Goal: Find contact information

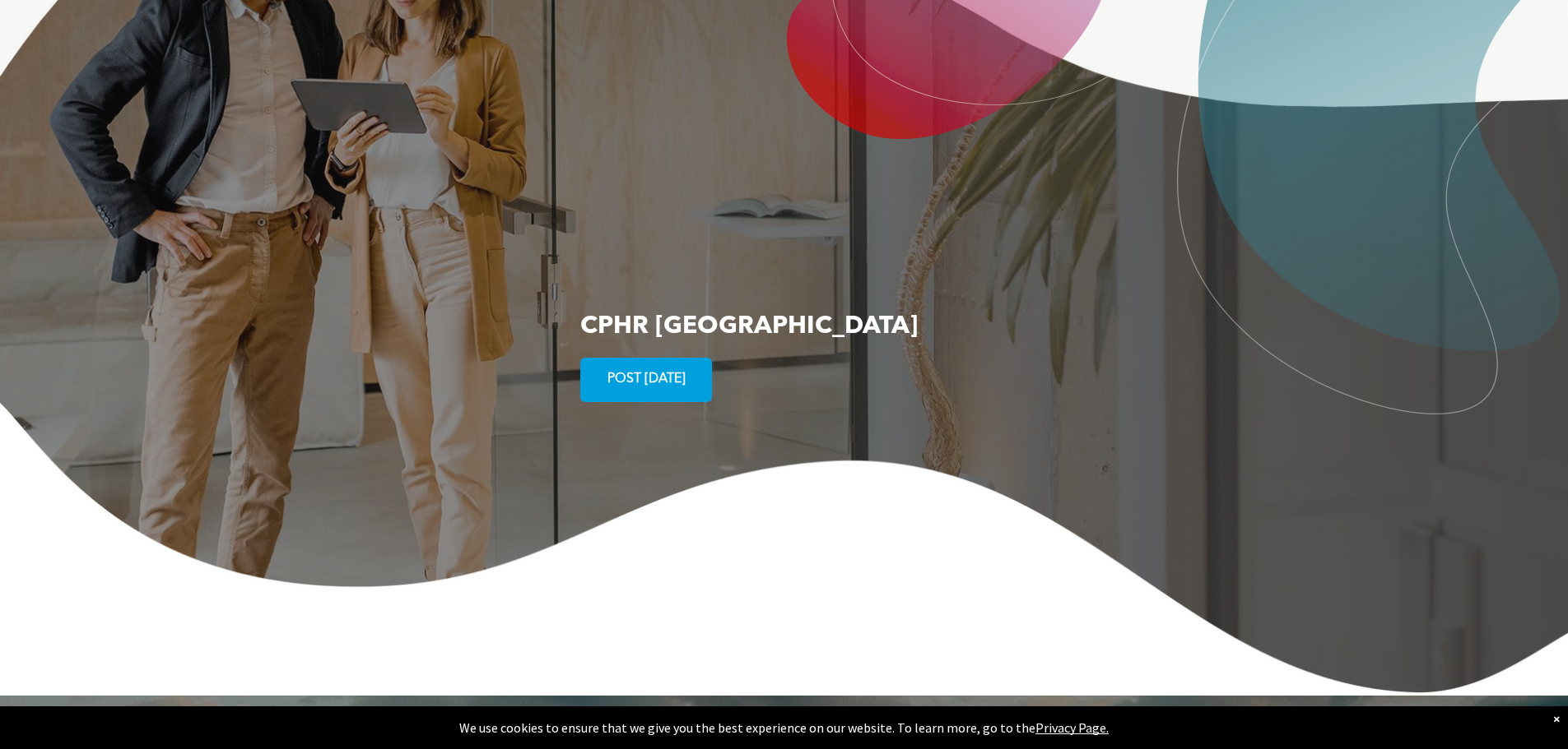
scroll to position [3126, 0]
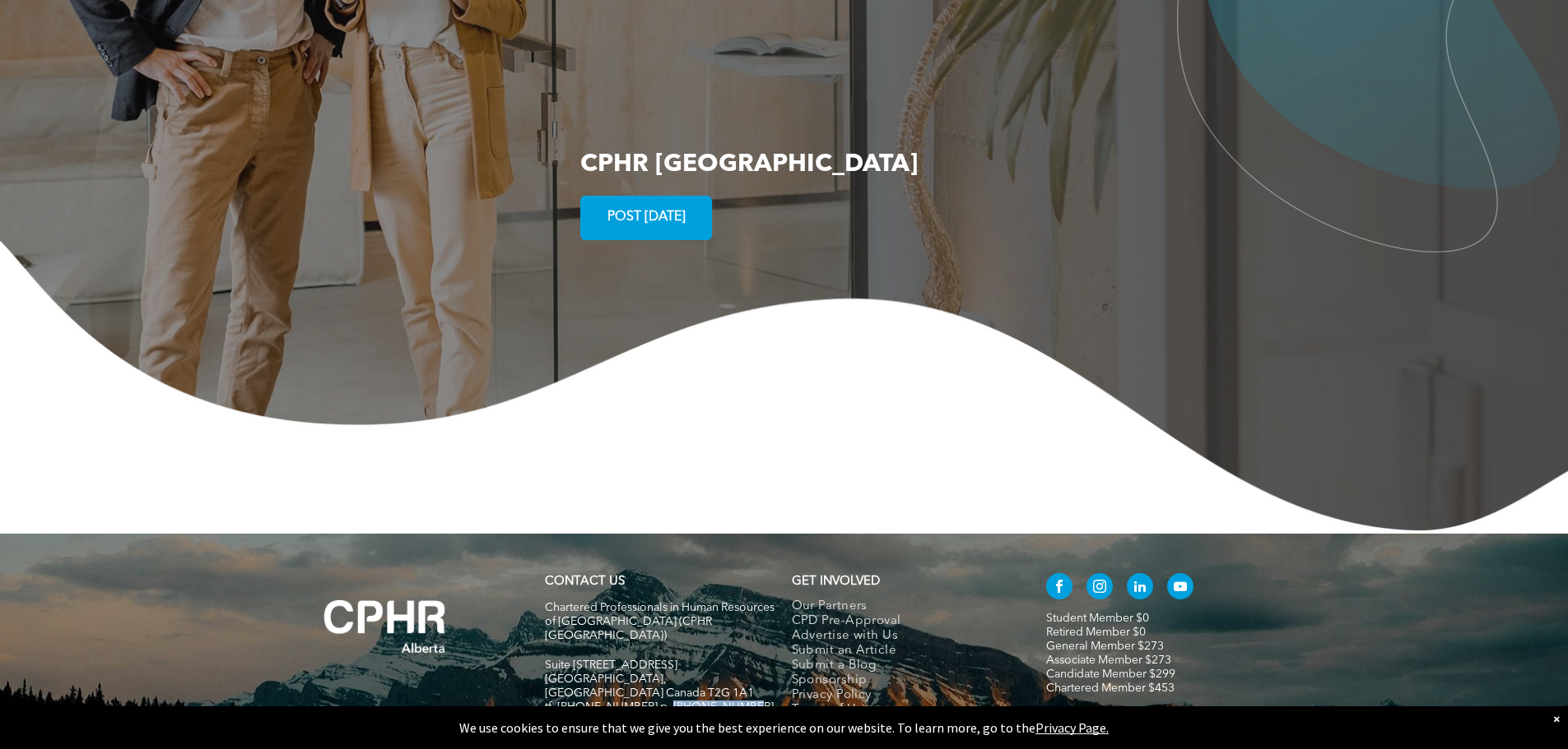
drag, startPoint x: 659, startPoint y: 613, endPoint x: 739, endPoint y: 616, distance: 80.1
click at [739, 701] on p "tf. [PHONE_NUMBER] p. [PHONE_NUMBER]" at bounding box center [661, 708] width 232 height 14
copy span "[PHONE_NUMBER]"
click at [715, 743] on h5 at bounding box center [661, 750] width 232 height 14
drag, startPoint x: 737, startPoint y: 631, endPoint x: 644, endPoint y: 631, distance: 93.0
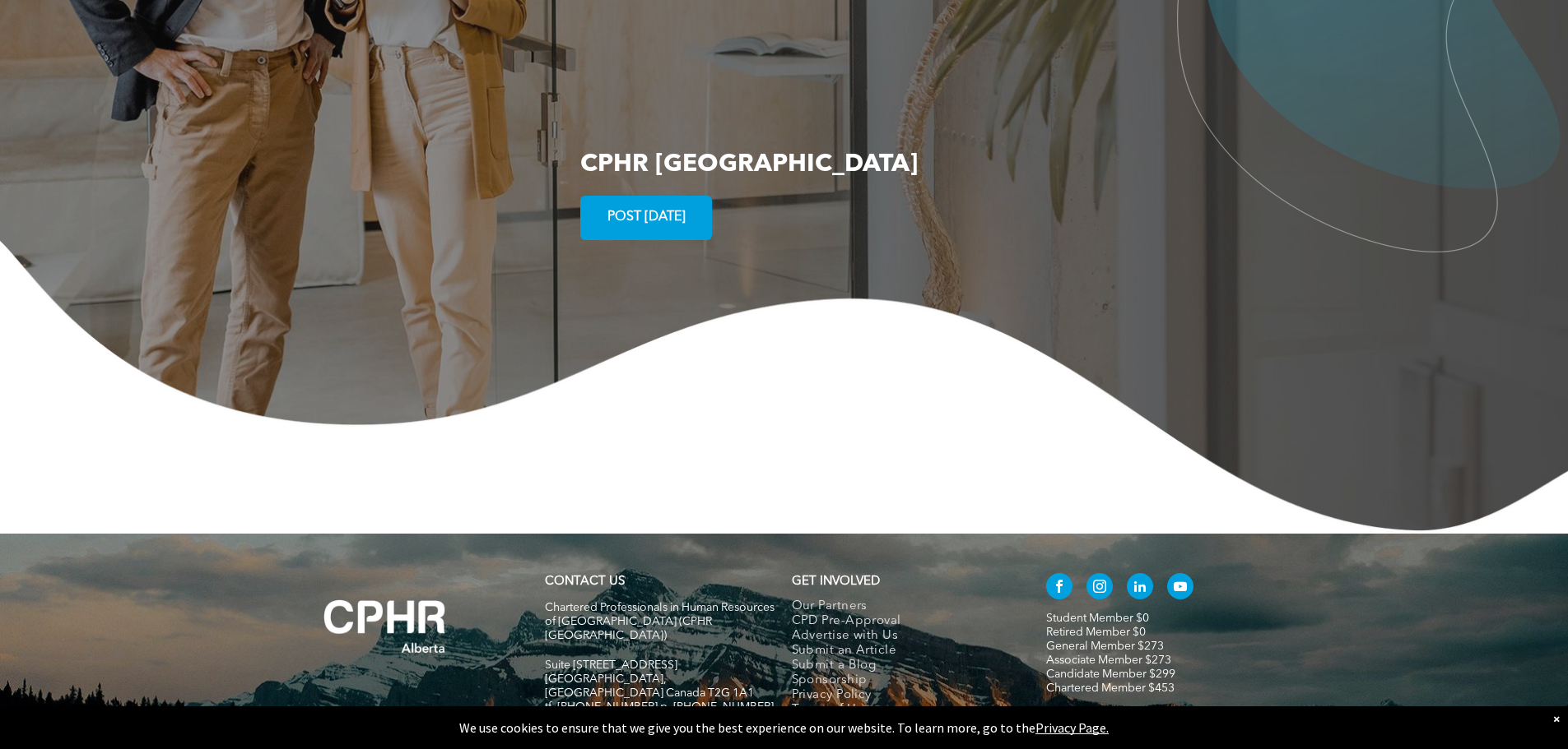
click at [644, 715] on h5 "fax. [PHONE_NUMBER] e:[EMAIL_ADDRESS][DOMAIN_NAME]" at bounding box center [661, 729] width 232 height 28
copy span "e:[EMAIL_ADDRESS][DOMAIN_NAME]"
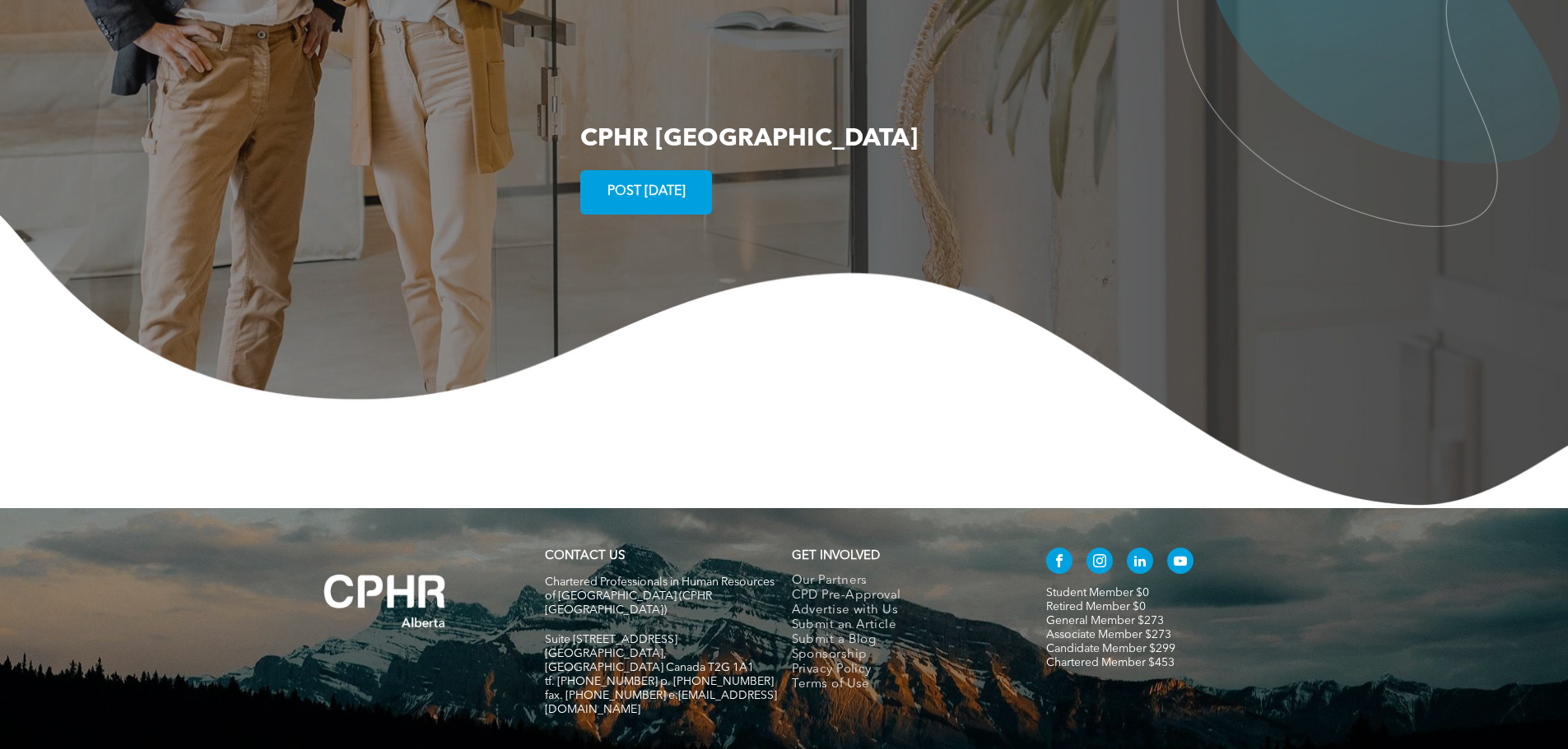
scroll to position [3164, 0]
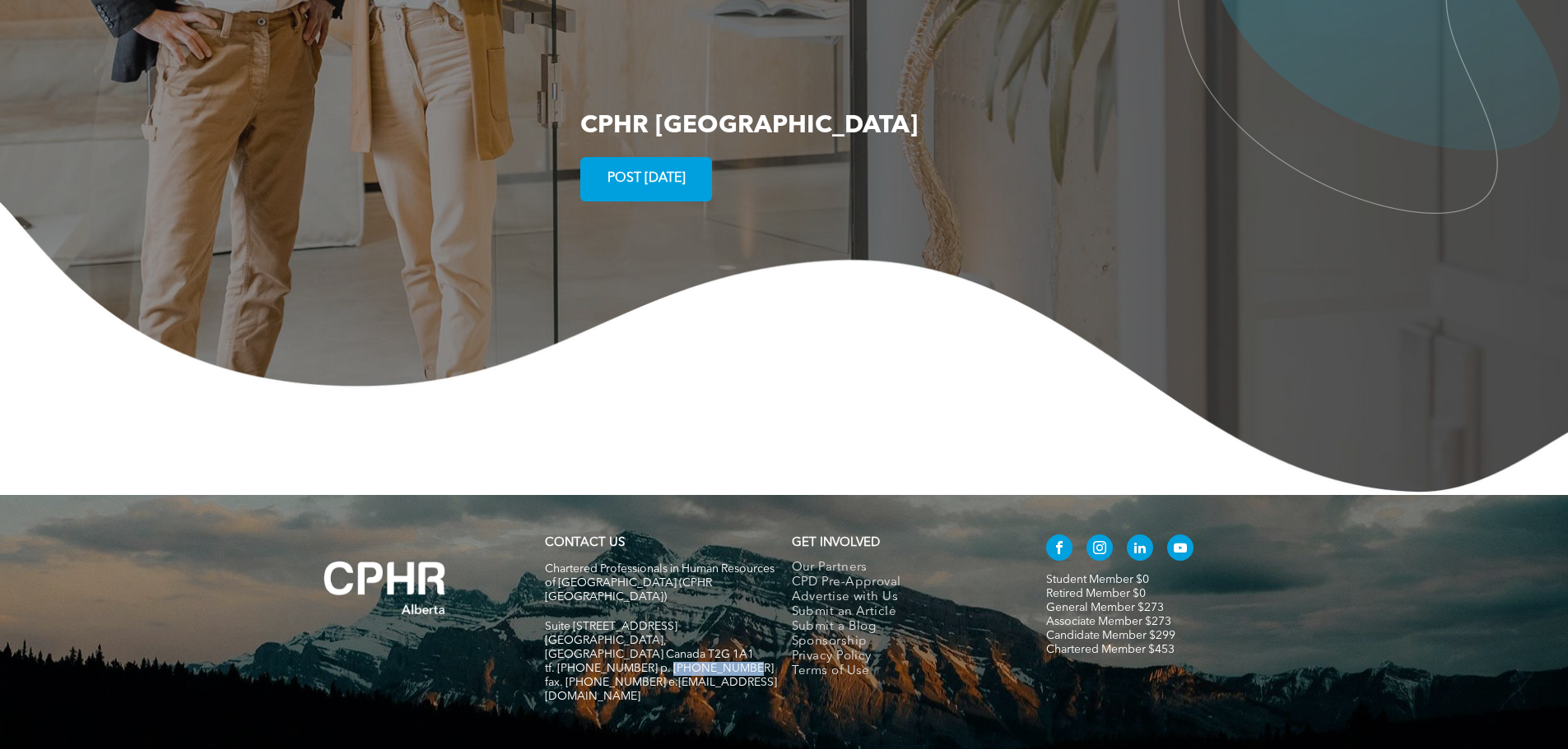
drag, startPoint x: 658, startPoint y: 573, endPoint x: 770, endPoint y: 574, distance: 112.0
click at [770, 662] on p "tf. [PHONE_NUMBER] p. [PHONE_NUMBER]" at bounding box center [661, 669] width 232 height 14
copy span "[PHONE_NUMBER]"
drag, startPoint x: 649, startPoint y: 587, endPoint x: 743, endPoint y: 594, distance: 94.3
click at [743, 594] on div "Chartered Professionals in Human Resources of Alberta (CPHR Alberta) Suite 320,…" at bounding box center [661, 641] width 232 height 160
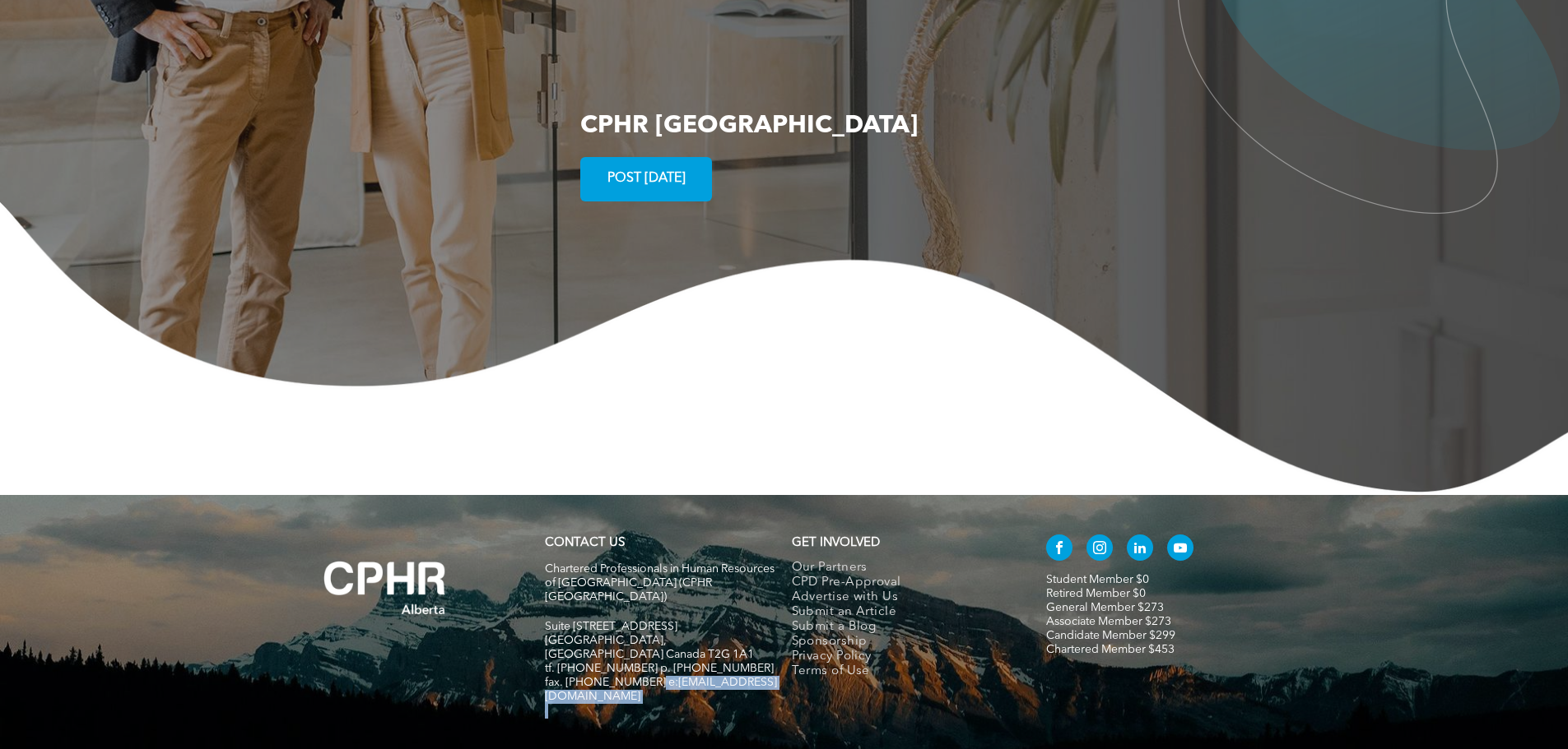
copy div ":info@cphrab.ca"
